Goal: Find specific page/section: Find specific page/section

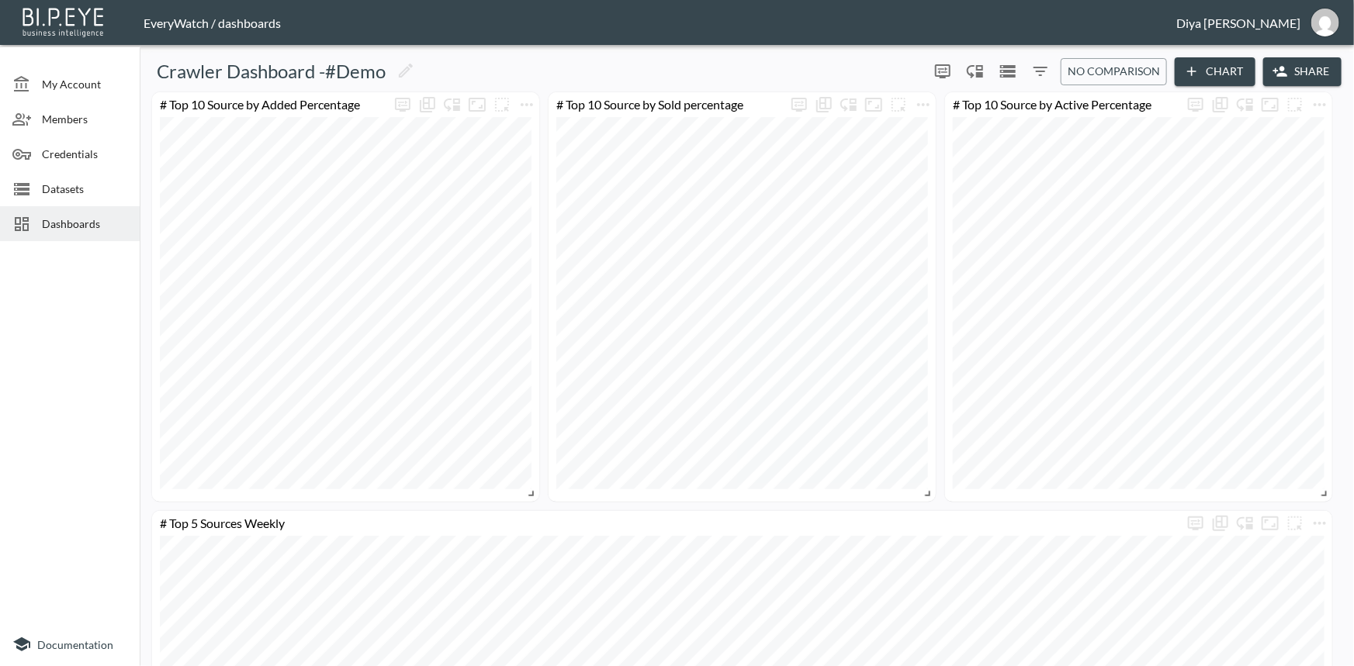
click at [64, 226] on span "Dashboards" at bounding box center [84, 224] width 85 height 16
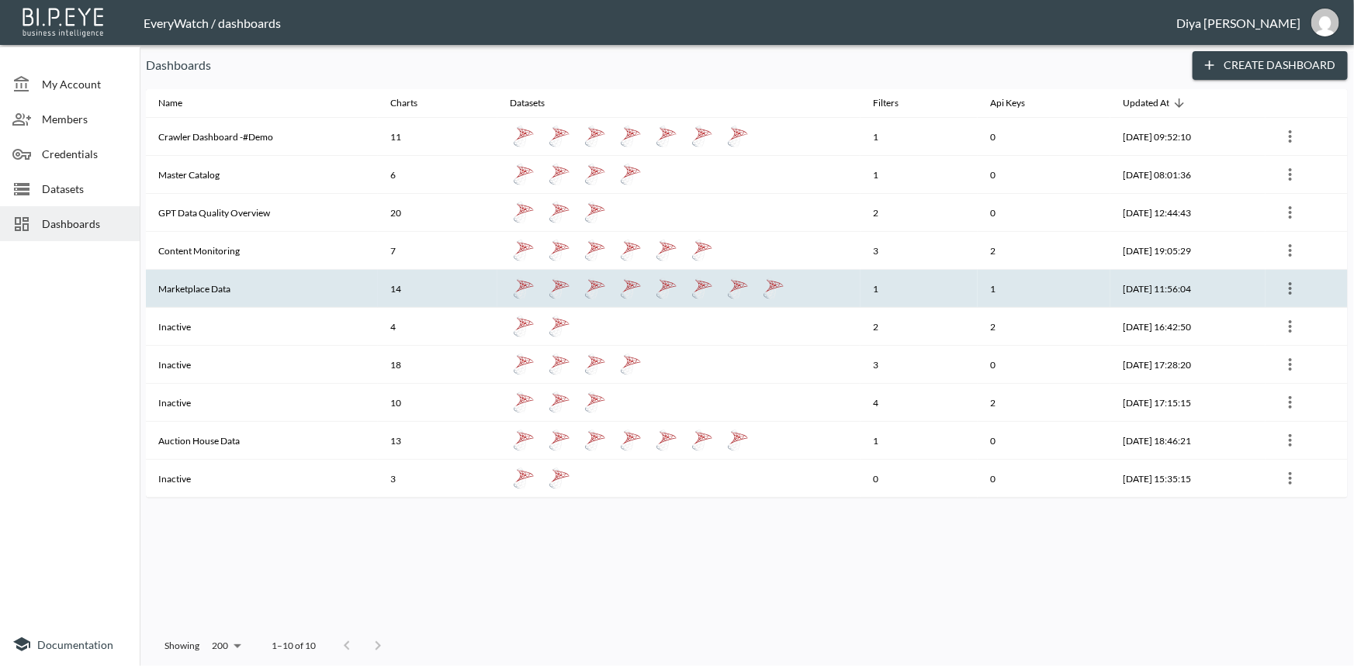
click at [213, 288] on th "Marketplace Data" at bounding box center [262, 289] width 232 height 38
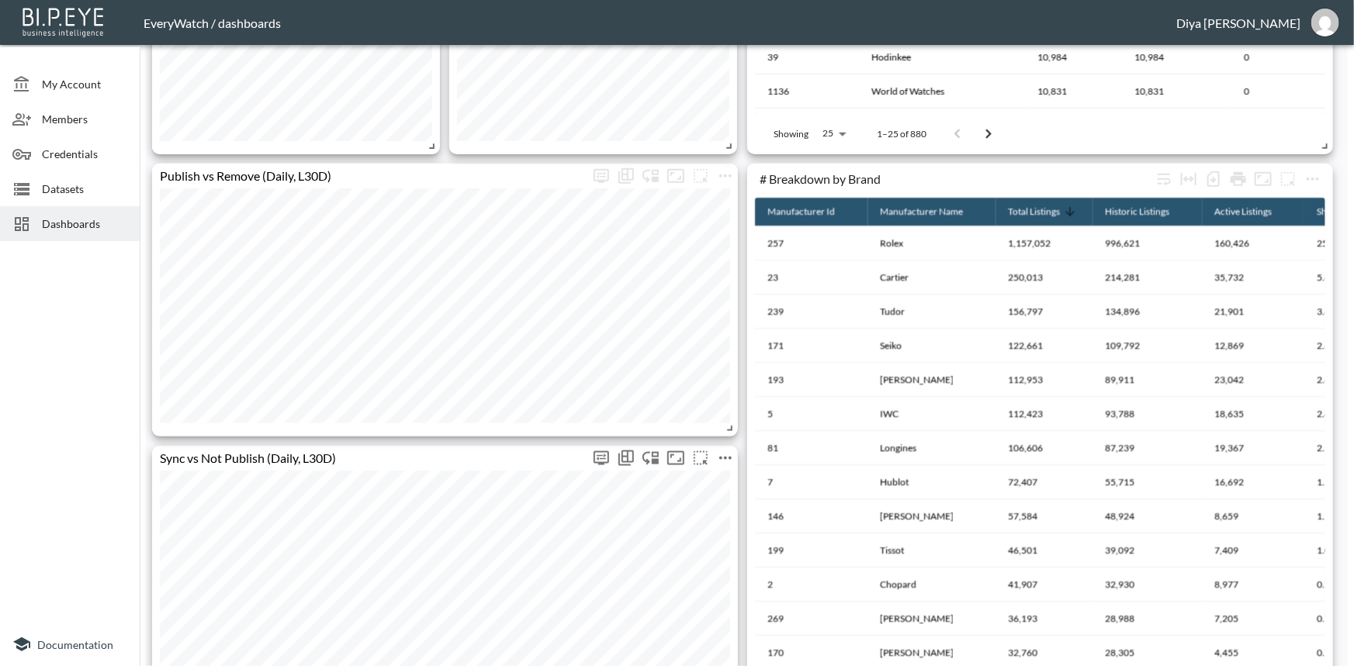
scroll to position [845, 0]
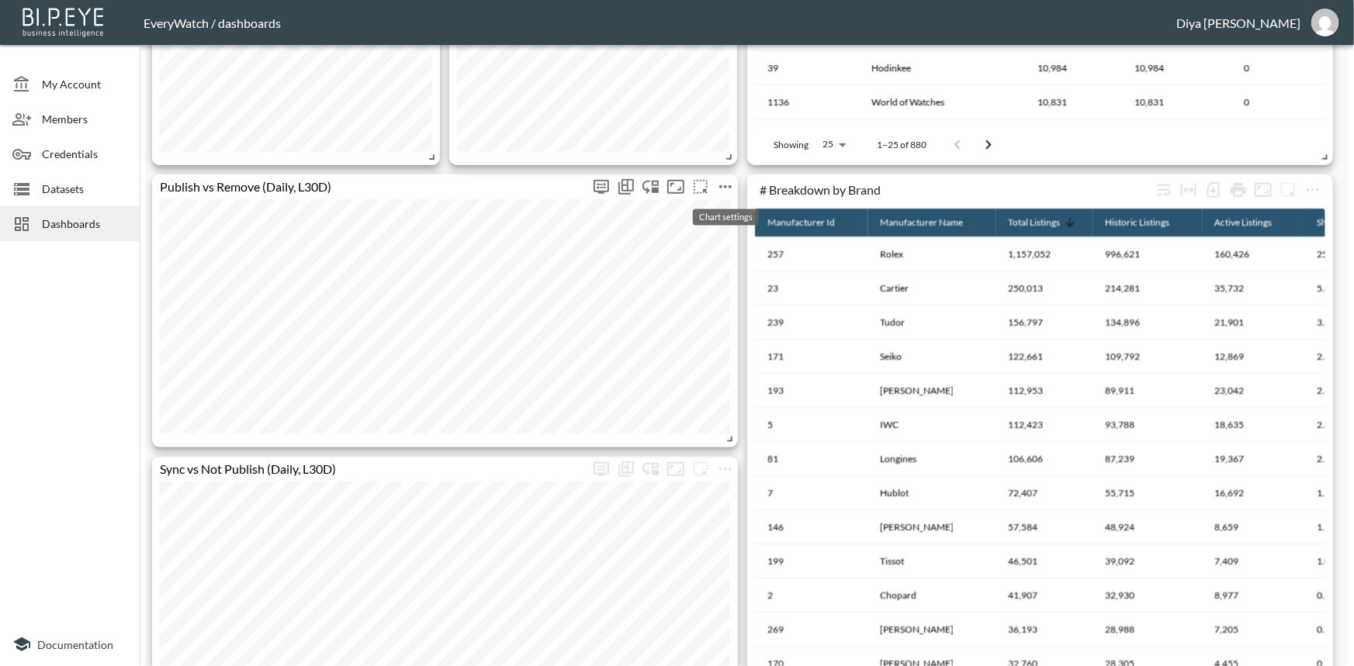
click at [718, 181] on icon "more" at bounding box center [725, 187] width 19 height 19
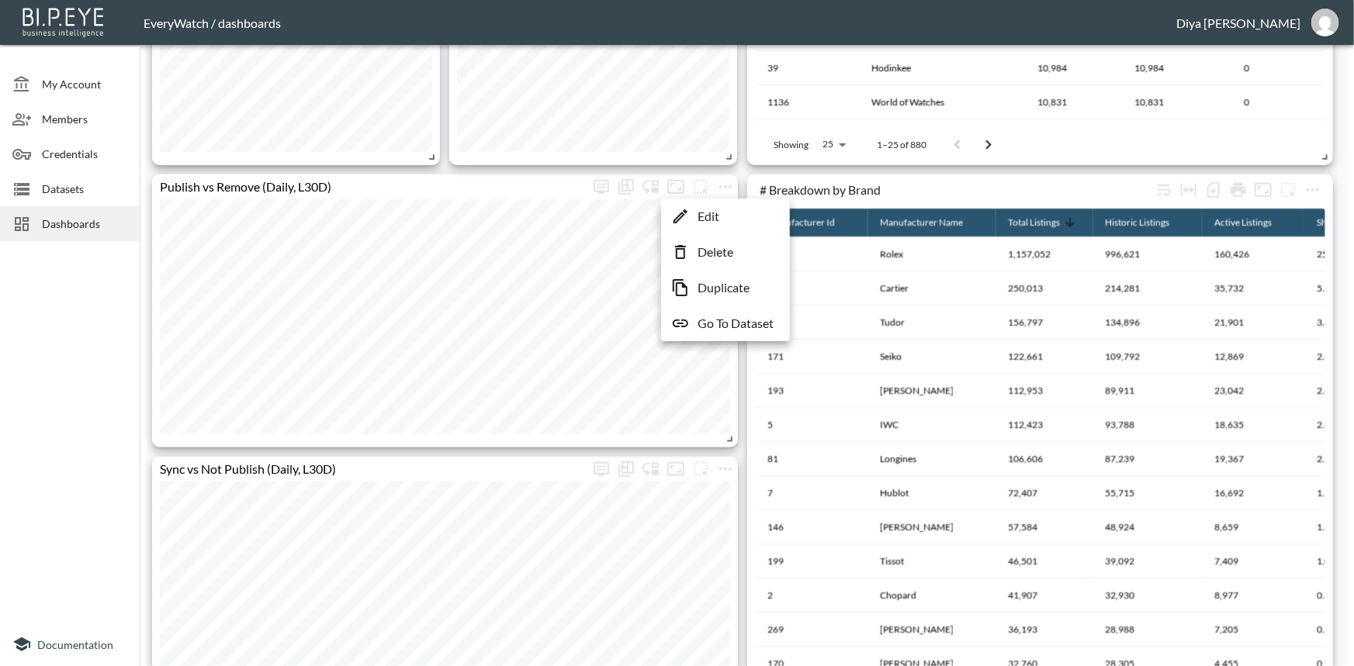
click at [707, 327] on p "Go To Dataset" at bounding box center [735, 323] width 76 height 19
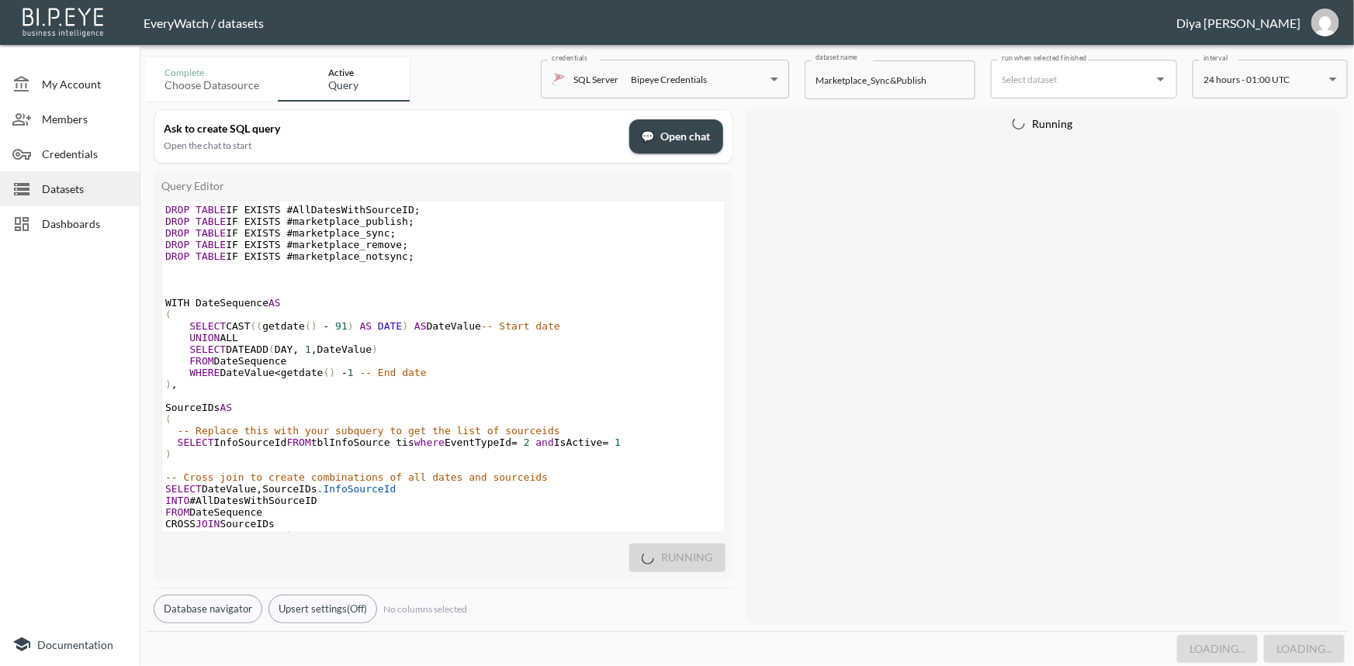
click at [396, 324] on span "SELECT CAST (( getdate () - 91 ) AS DATE ) AS DateValue -- Start date" at bounding box center [362, 326] width 395 height 12
type textarea "DROP TABLE IF EXISTS #AllDatesWithSourceID; DROP TABLE IF EXISTS #marketplace_p…"
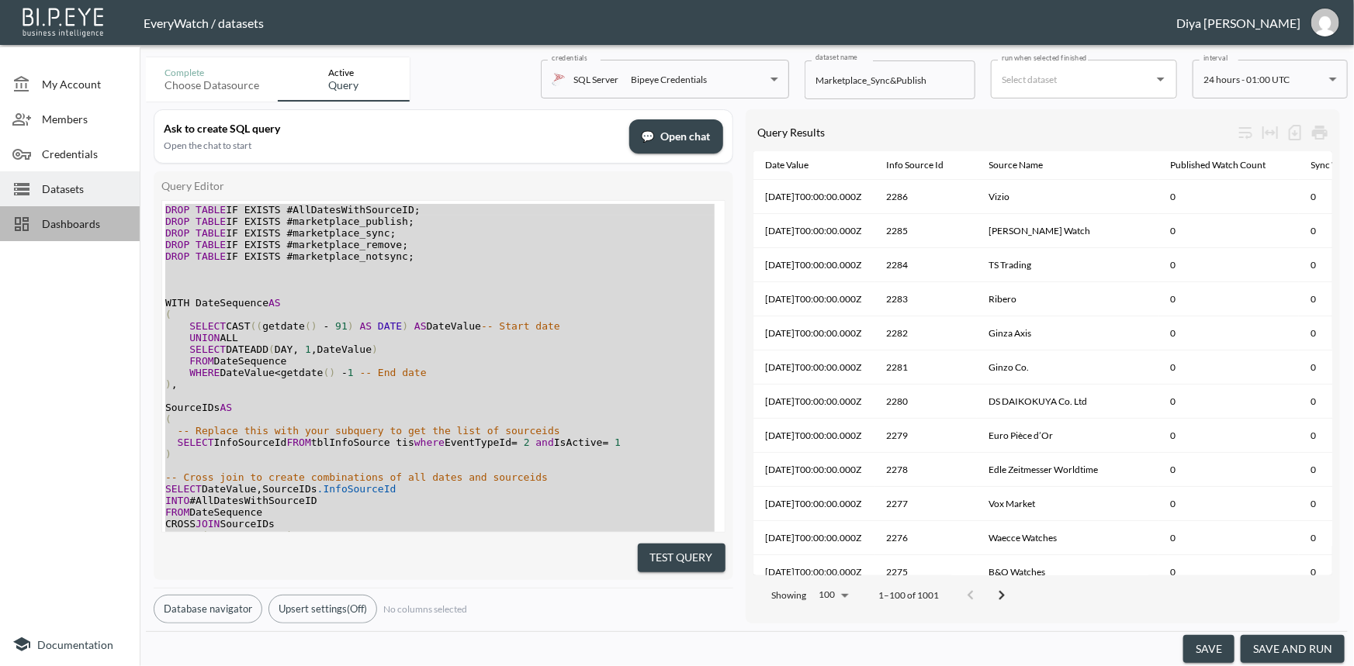
click at [54, 216] on span "Dashboards" at bounding box center [84, 224] width 85 height 16
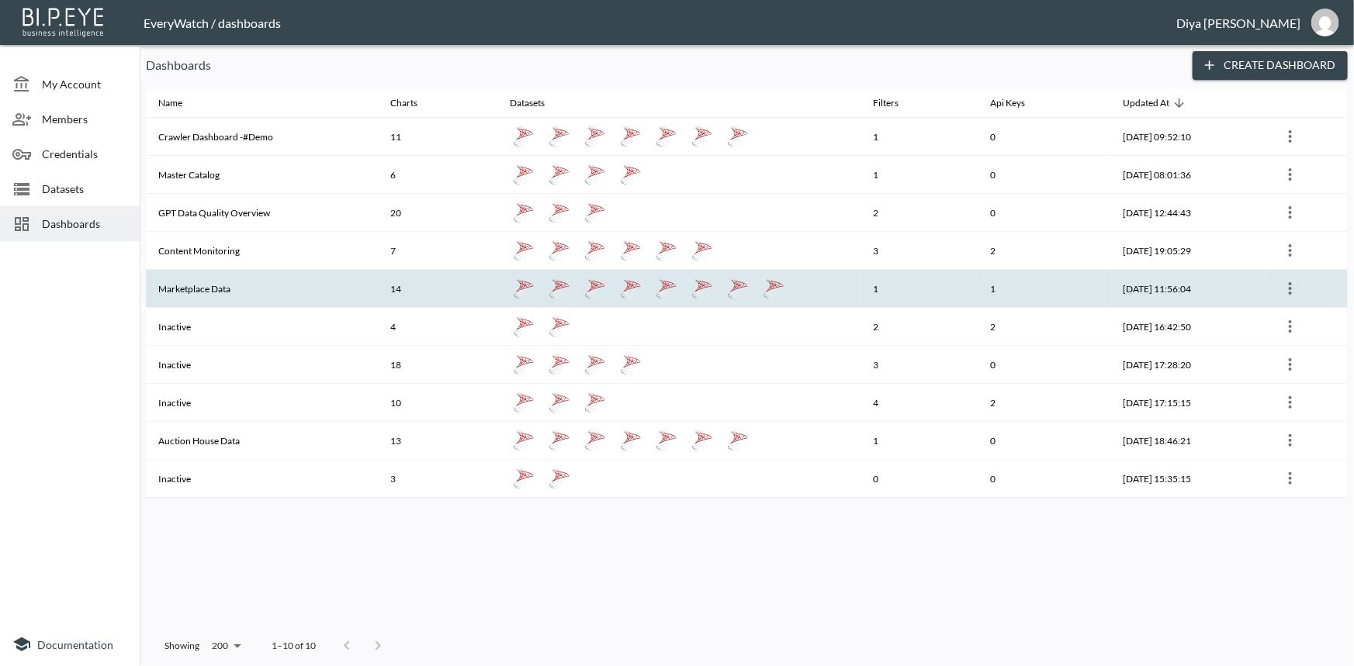
click at [193, 282] on th "Marketplace Data" at bounding box center [262, 289] width 232 height 38
